Goal: Book appointment/travel/reservation

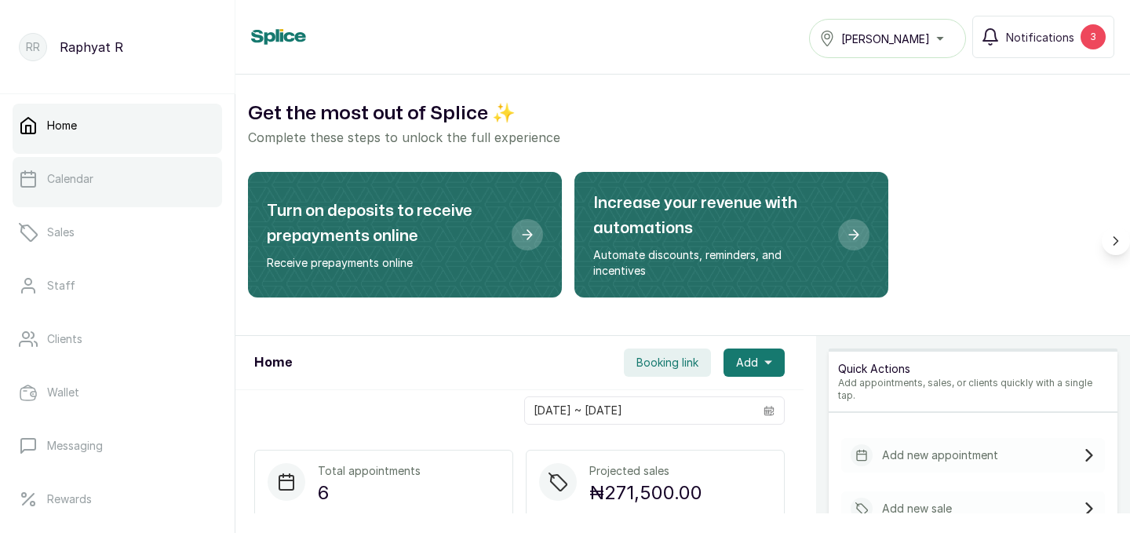
click at [167, 178] on link "Calendar" at bounding box center [118, 179] width 210 height 44
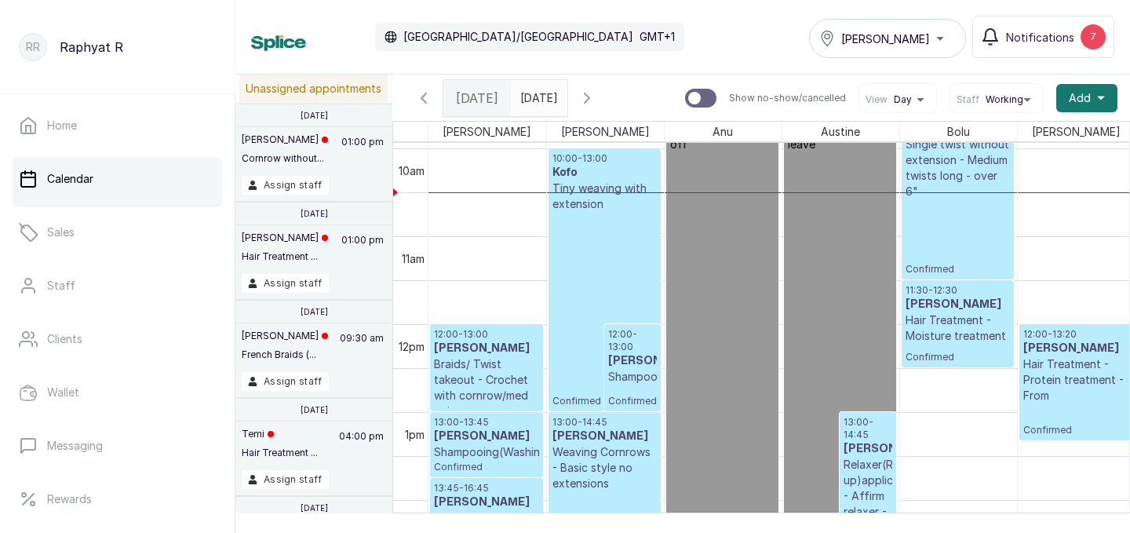
click at [942, 36] on div "[PERSON_NAME]" at bounding box center [888, 38] width 137 height 19
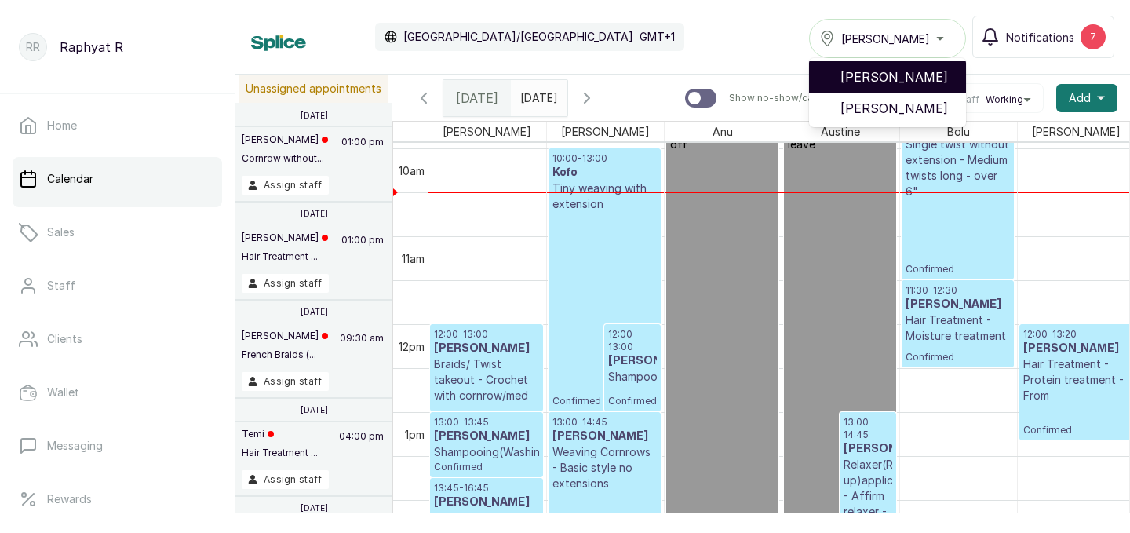
click at [921, 76] on span "[PERSON_NAME]" at bounding box center [897, 77] width 113 height 19
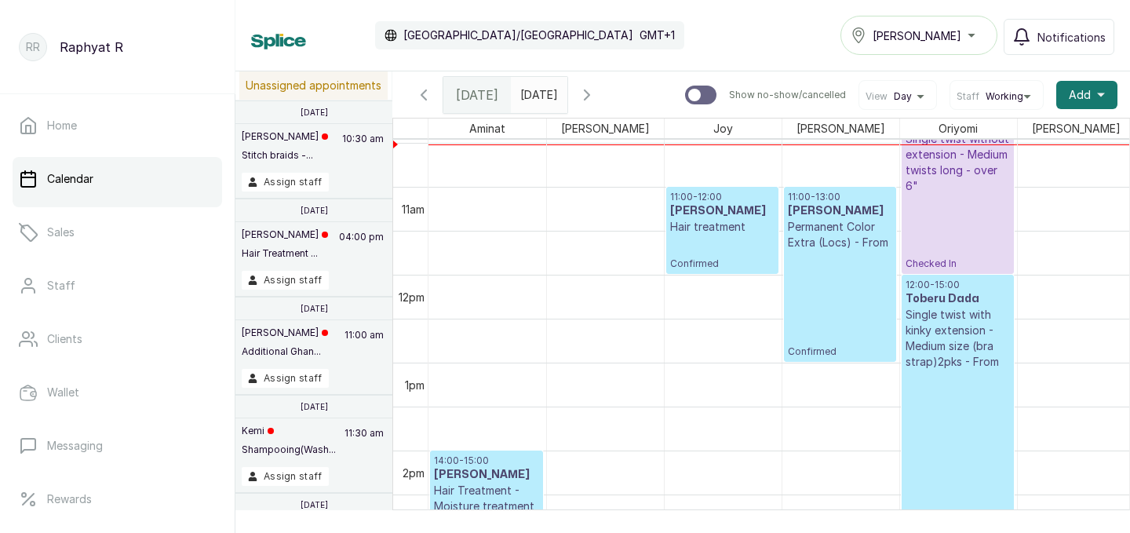
scroll to position [924, 0]
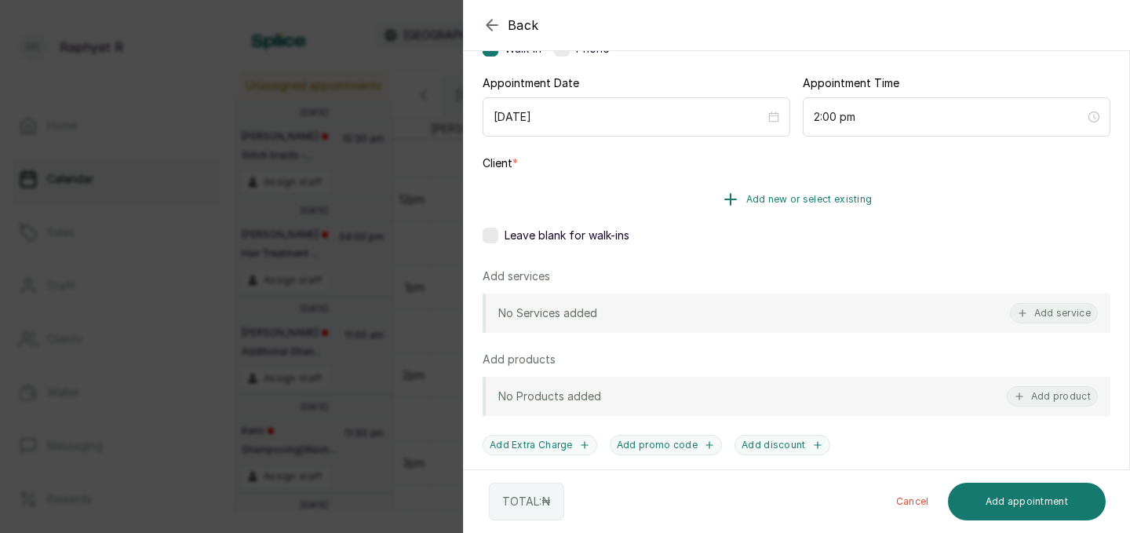
click at [792, 199] on span "Add new or select existing" at bounding box center [810, 199] width 126 height 13
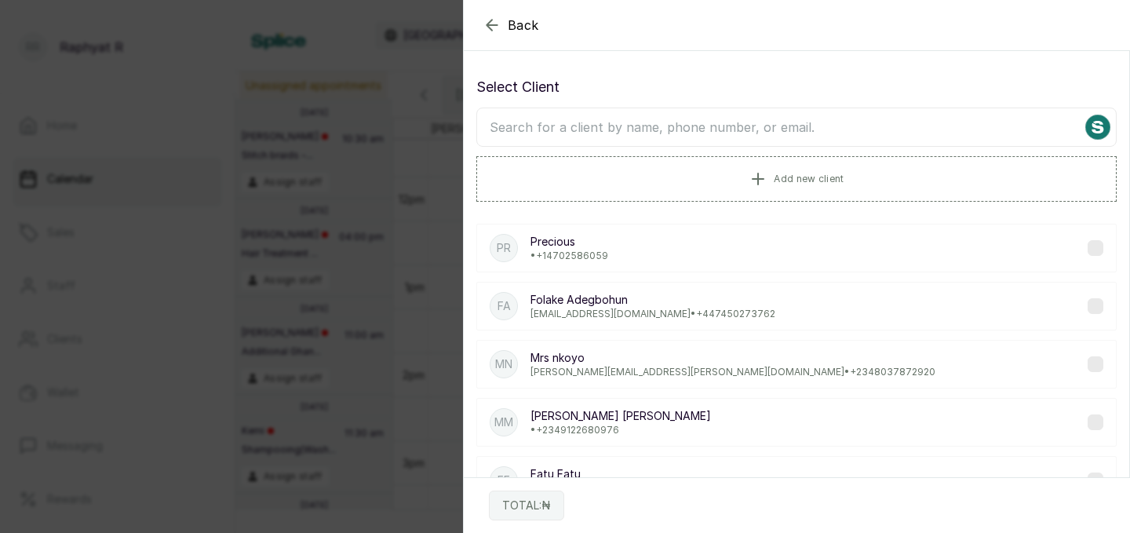
click at [698, 140] on input "text" at bounding box center [796, 127] width 641 height 39
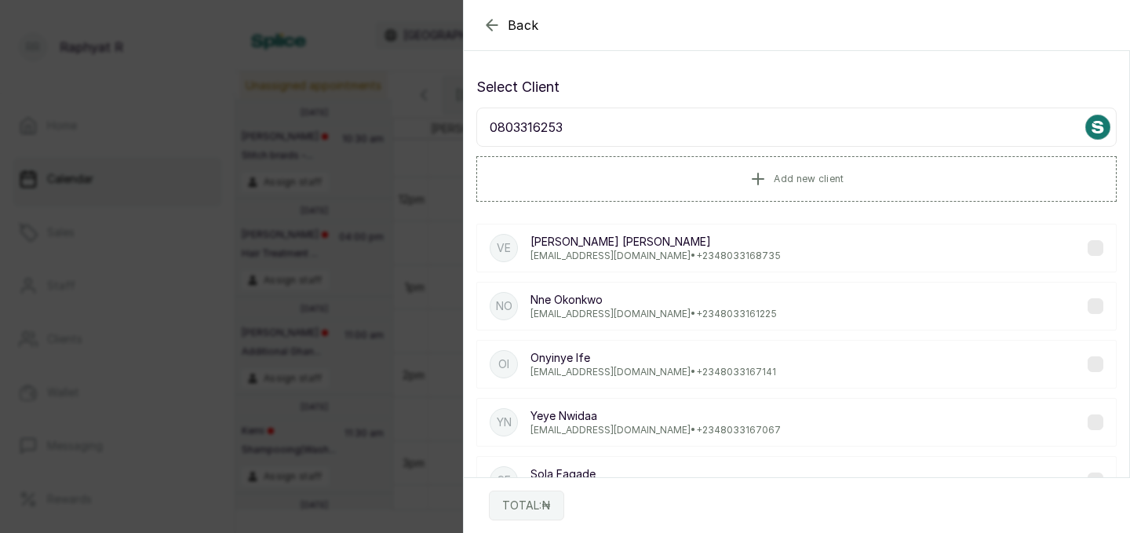
type input "08033162535"
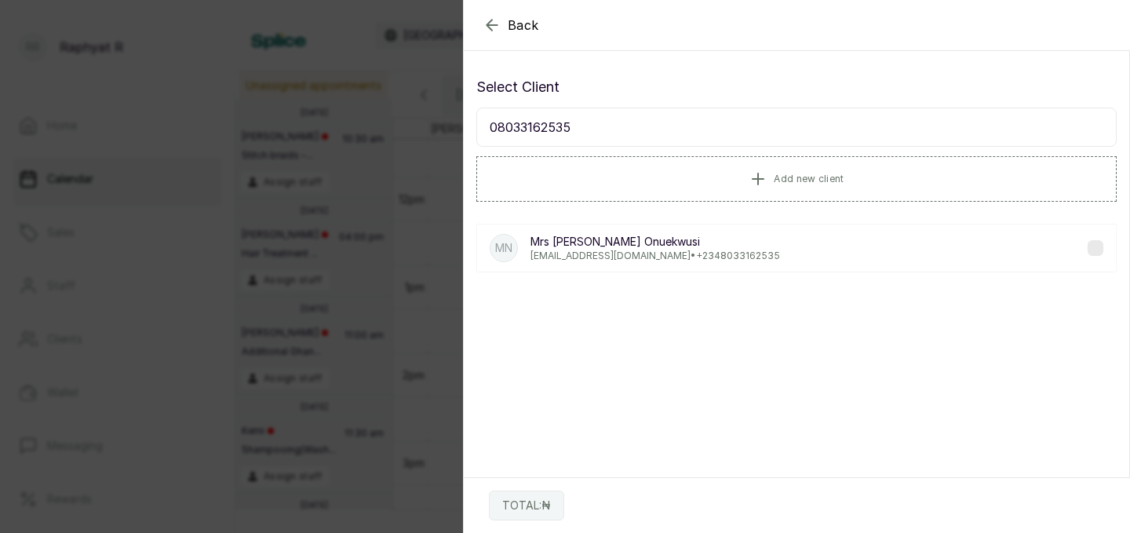
click at [657, 254] on p "enkay279@gmail.com • +234 8033162535" at bounding box center [656, 256] width 250 height 13
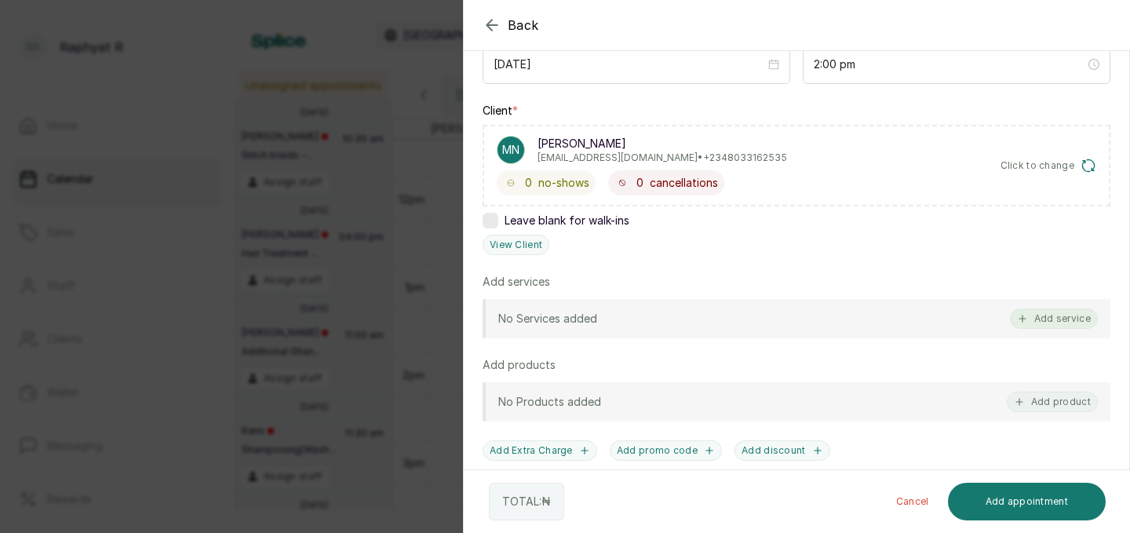
click at [1062, 320] on button "Add service" at bounding box center [1054, 318] width 88 height 20
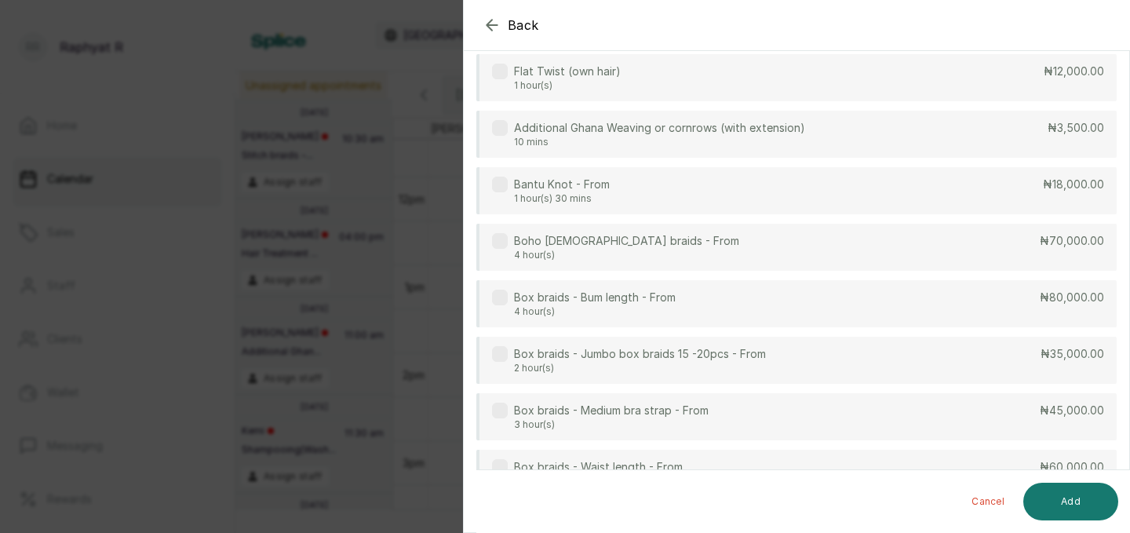
click at [1062, 320] on div "Box braids - Bum length - From 4 hour(s) ₦80,000.00" at bounding box center [796, 303] width 641 height 47
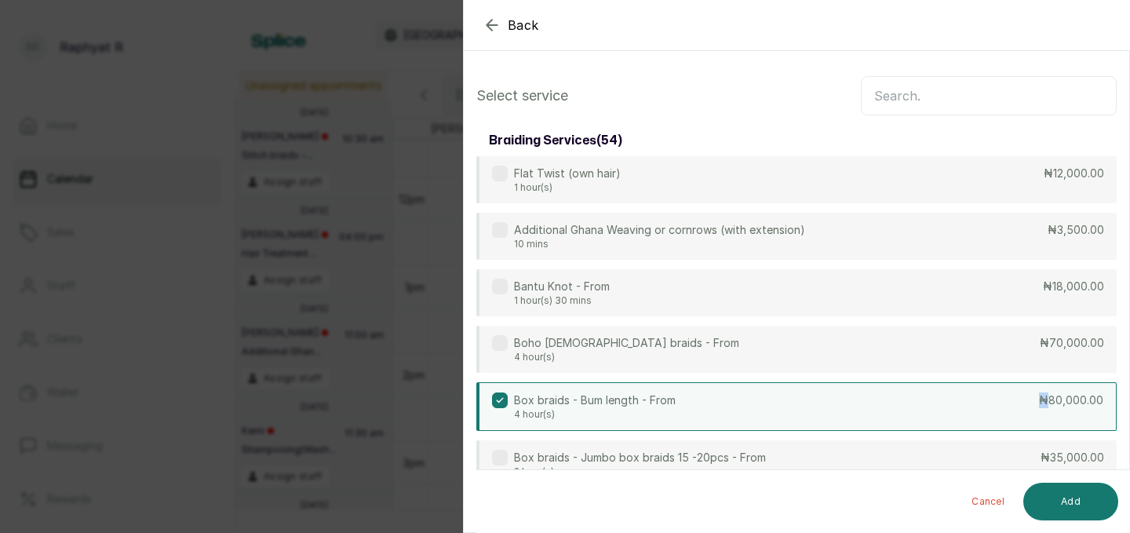
click at [900, 407] on div "Box braids - Bum length - From 4 hour(s) ₦80,000.00" at bounding box center [796, 406] width 641 height 49
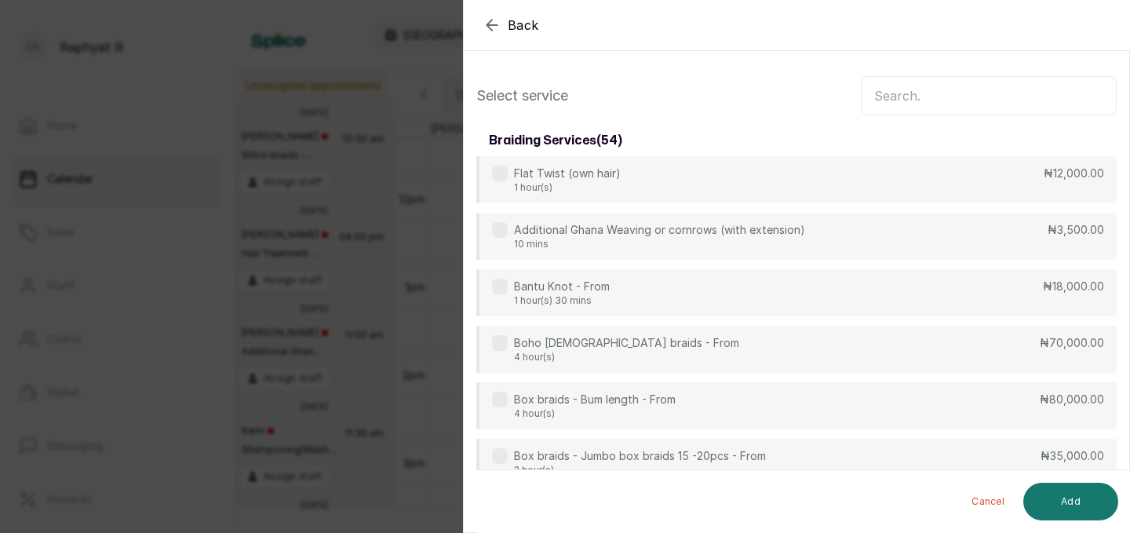
click at [992, 98] on input "text" at bounding box center [989, 95] width 256 height 39
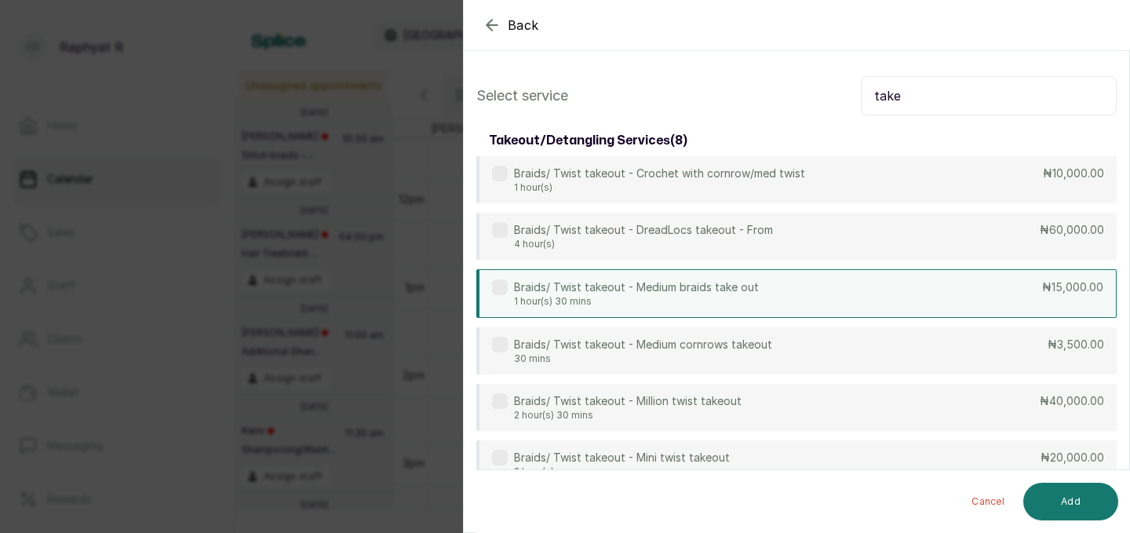
type input "take"
click at [1013, 305] on div "Braids/ Twist takeout - Medium braids take out 1 hour(s) 30 mins ₦15,000.00" at bounding box center [796, 293] width 641 height 49
click at [960, 95] on input "take" at bounding box center [989, 95] width 256 height 39
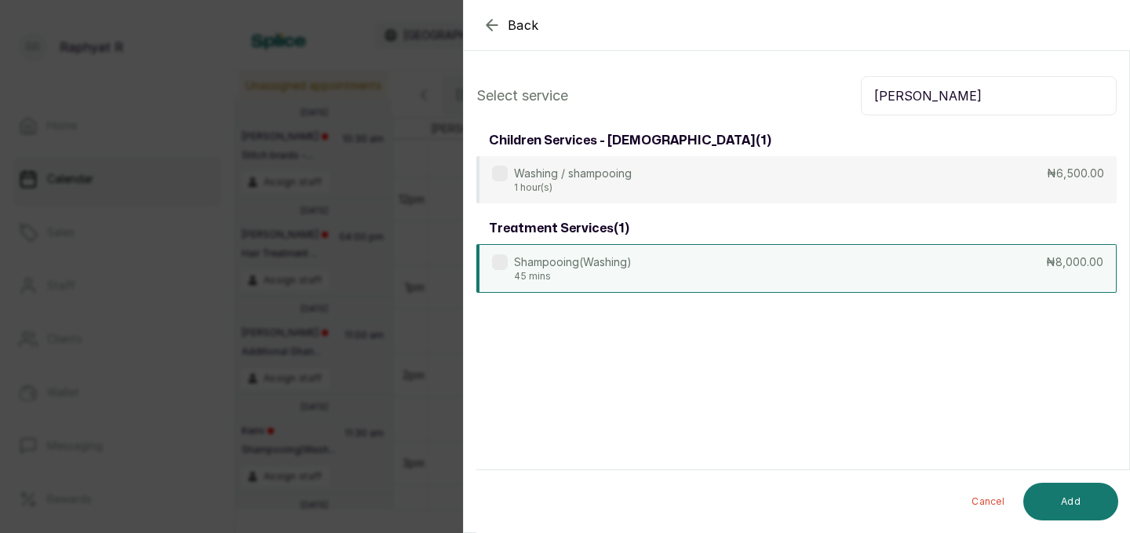
type input "shamp"
click at [698, 257] on div "Shampooing(Washing) 45 mins ₦8,000.00" at bounding box center [796, 268] width 641 height 49
click at [1047, 503] on button "Add" at bounding box center [1071, 502] width 95 height 38
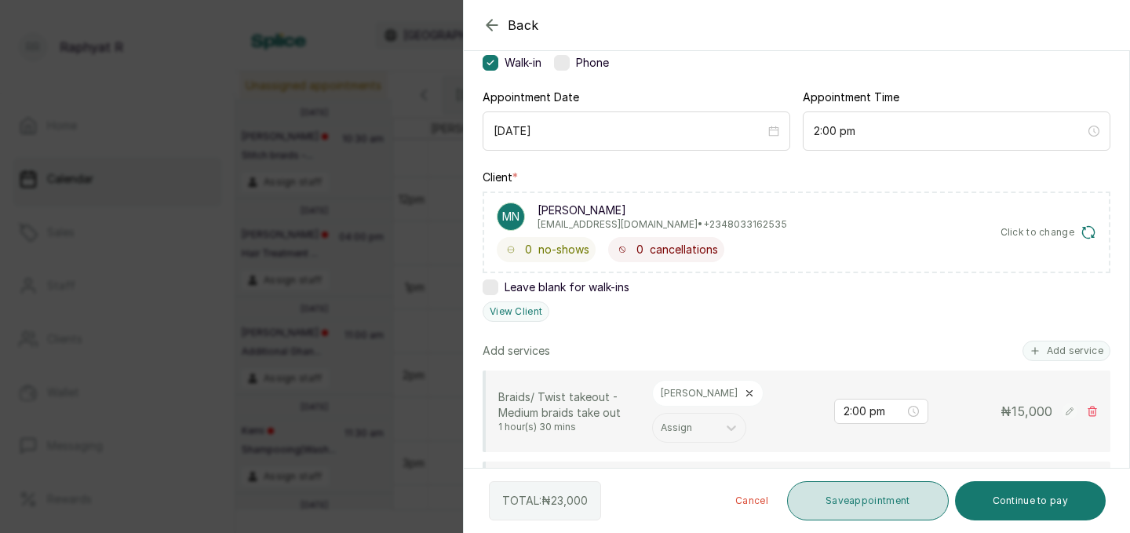
click at [849, 495] on button "Save appointment" at bounding box center [868, 500] width 162 height 39
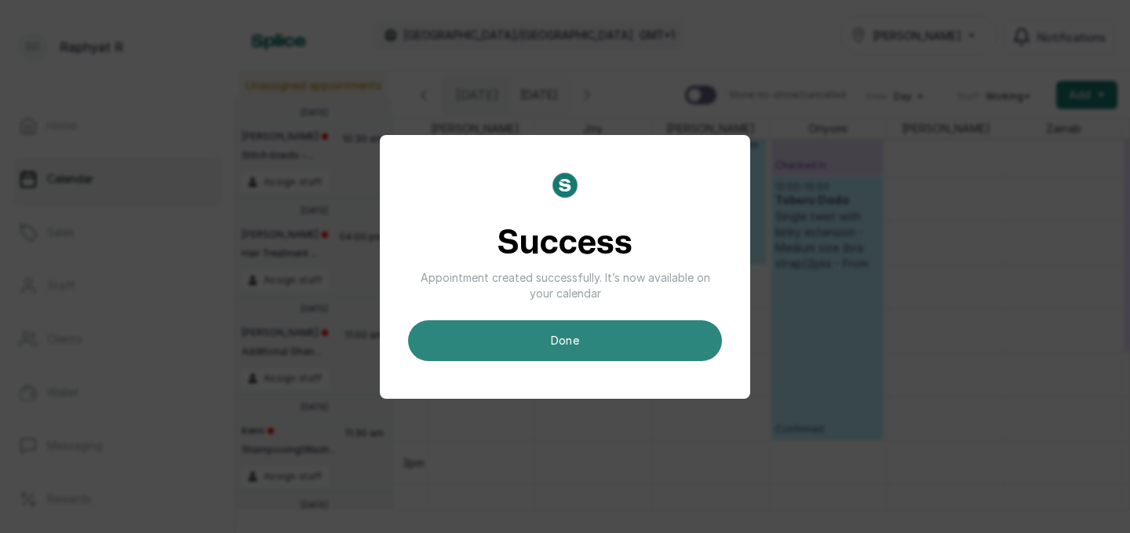
click at [670, 322] on button "done" at bounding box center [565, 340] width 314 height 41
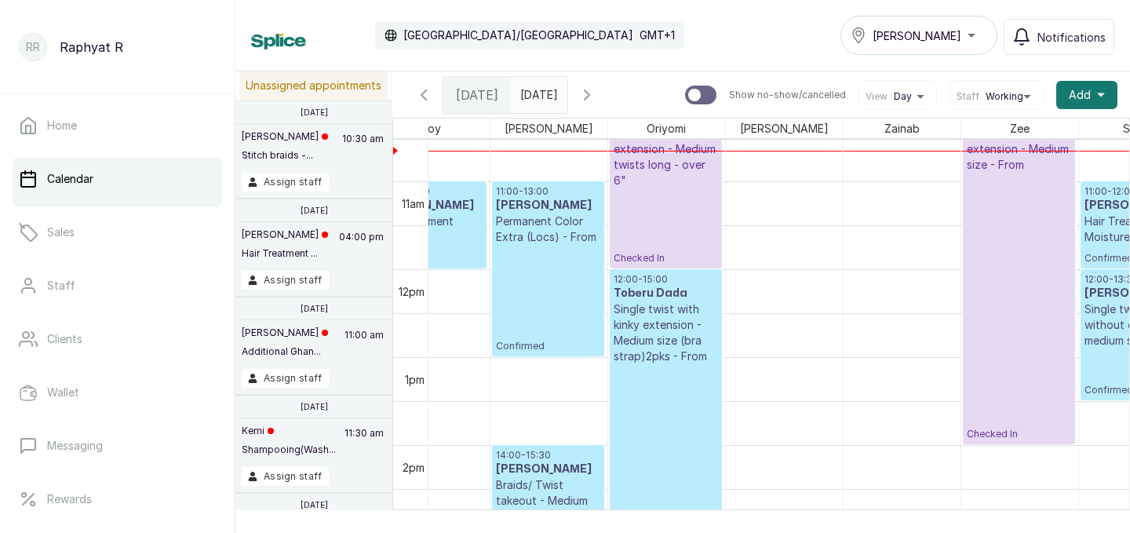
scroll to position [912, 0]
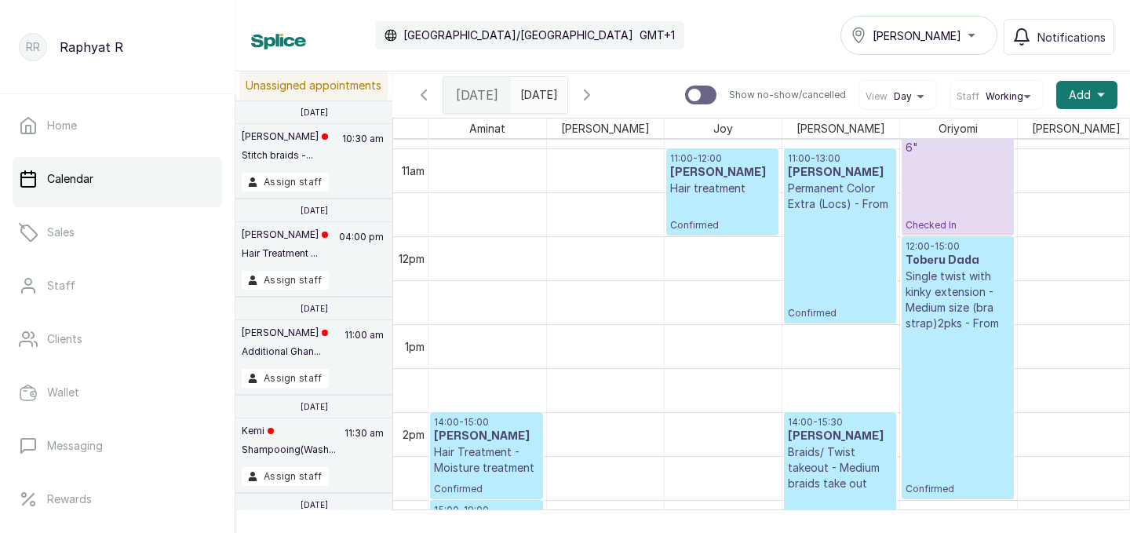
click at [727, 165] on h3 "Ginika Oguchi" at bounding box center [722, 173] width 104 height 16
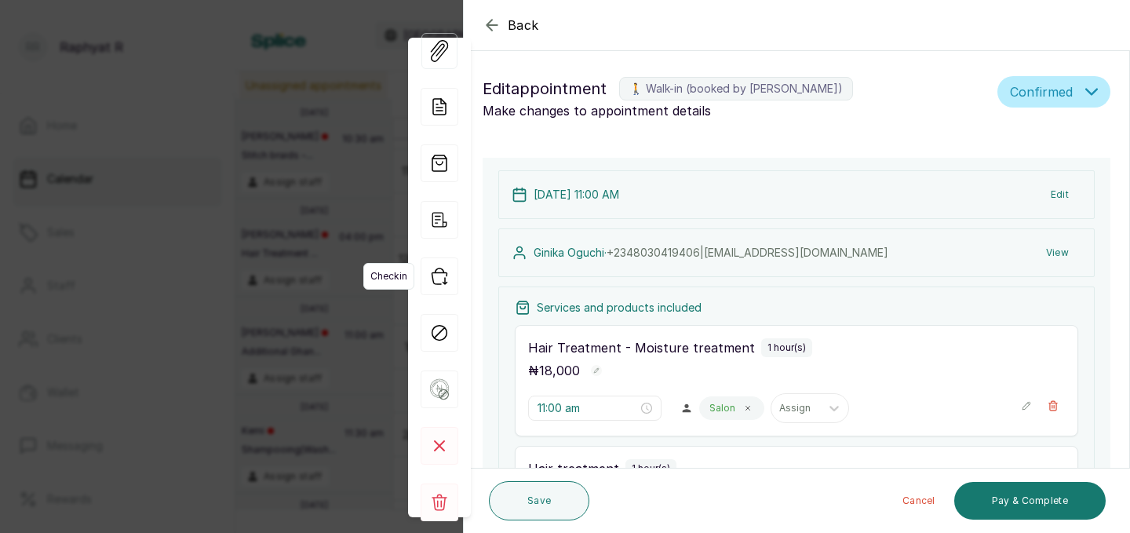
click at [434, 276] on icon "button" at bounding box center [440, 276] width 38 height 38
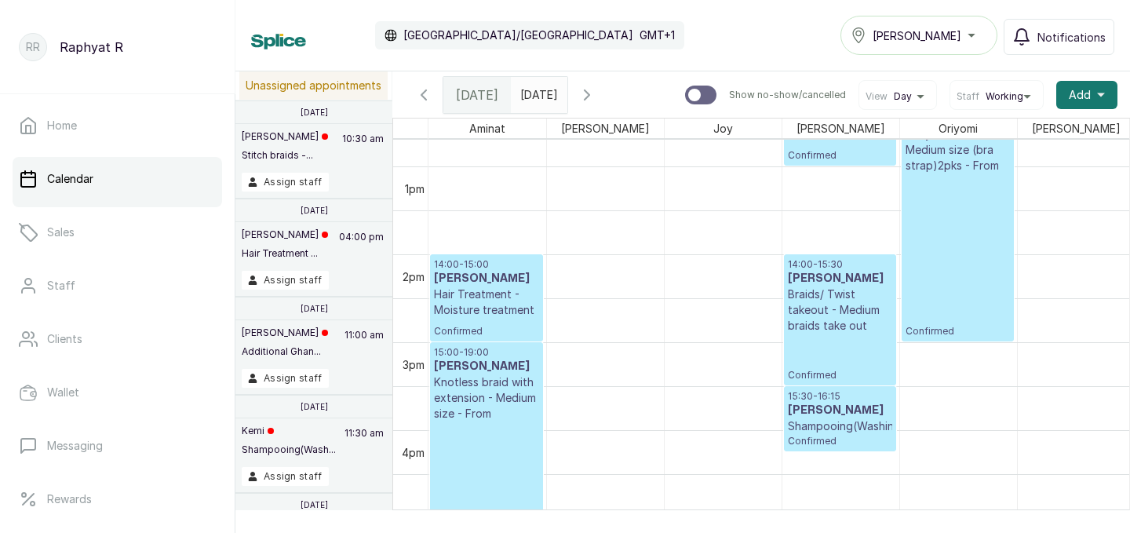
click at [597, 89] on icon "button" at bounding box center [587, 95] width 19 height 19
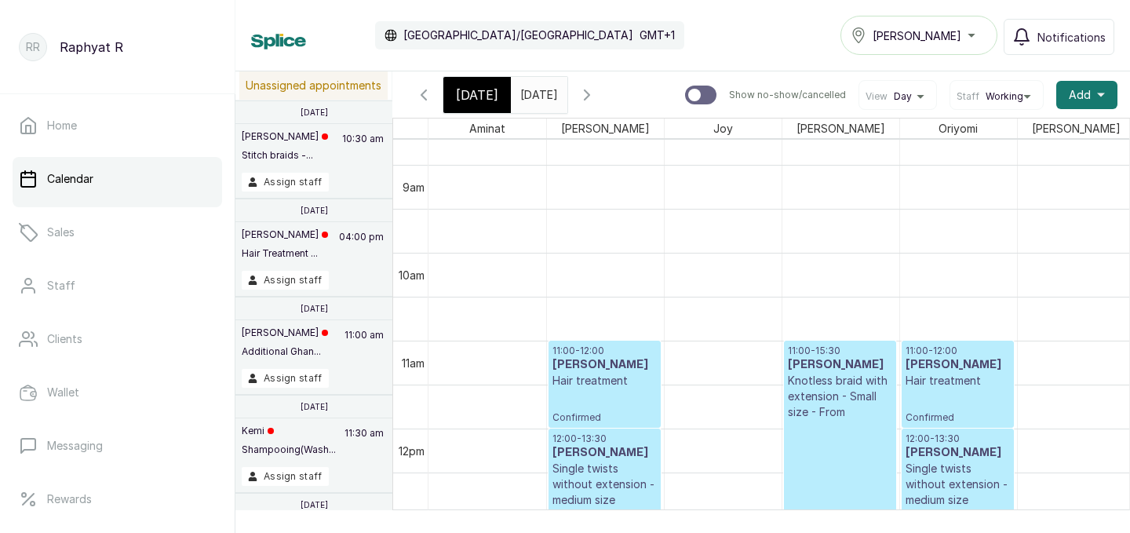
scroll to position [765, 0]
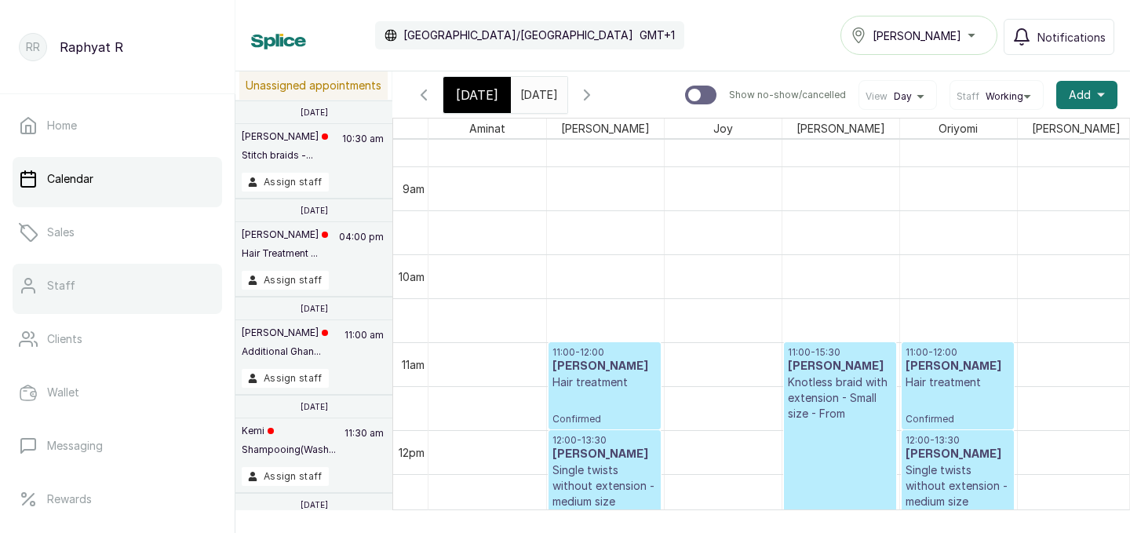
click at [114, 280] on link "Staff" at bounding box center [118, 286] width 210 height 44
